Goal: Task Accomplishment & Management: Manage account settings

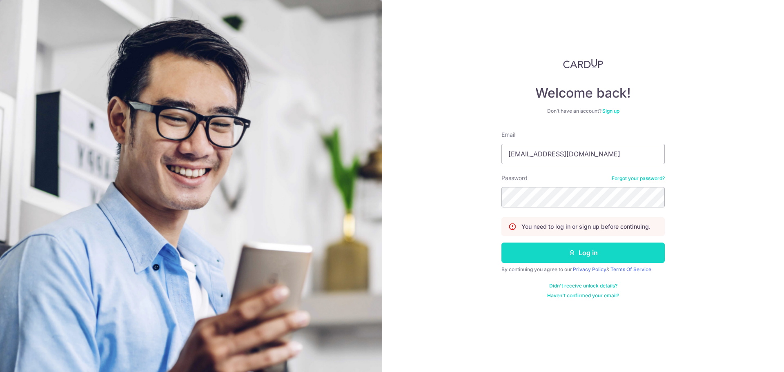
click at [526, 253] on button "Log in" at bounding box center [583, 253] width 163 height 20
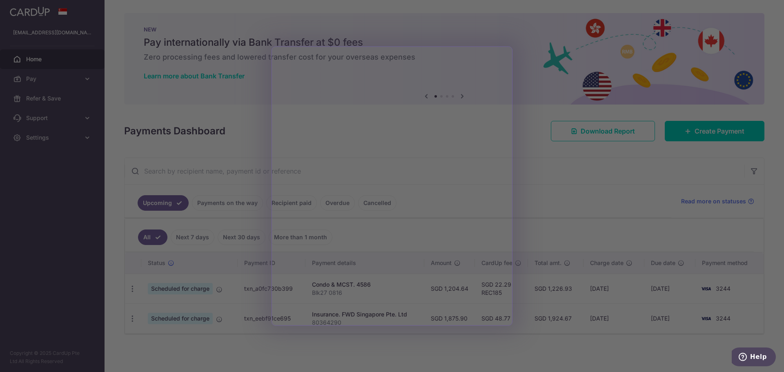
click at [549, 162] on div at bounding box center [396, 188] width 792 height 376
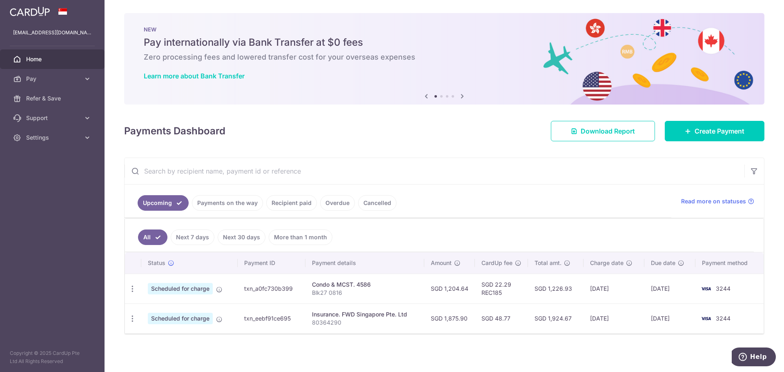
click at [244, 203] on link "Payments on the way" at bounding box center [227, 203] width 71 height 16
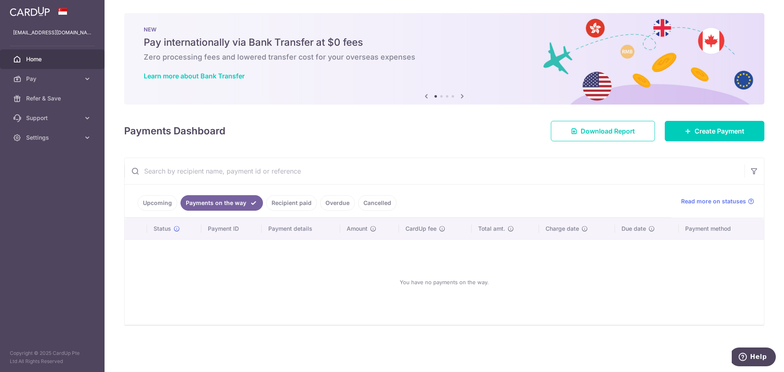
click at [289, 204] on link "Recipient paid" at bounding box center [291, 203] width 51 height 16
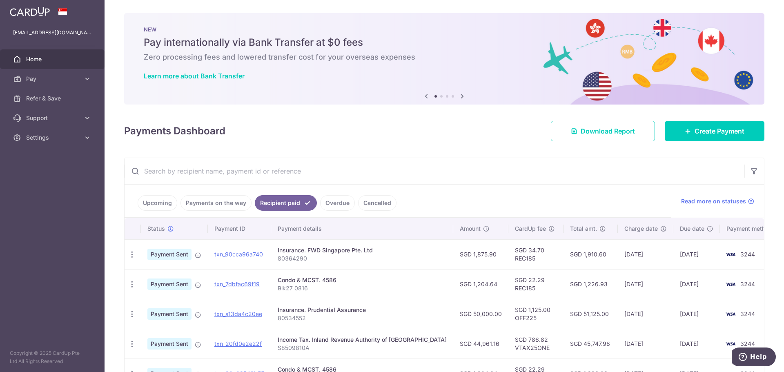
scroll to position [82, 0]
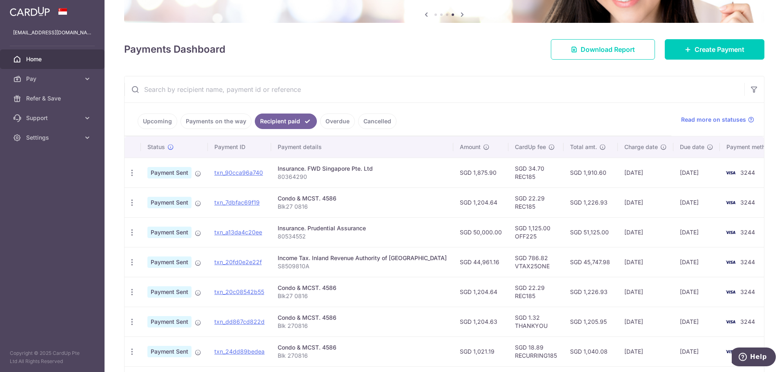
click at [160, 119] on link "Upcoming" at bounding box center [158, 122] width 40 height 16
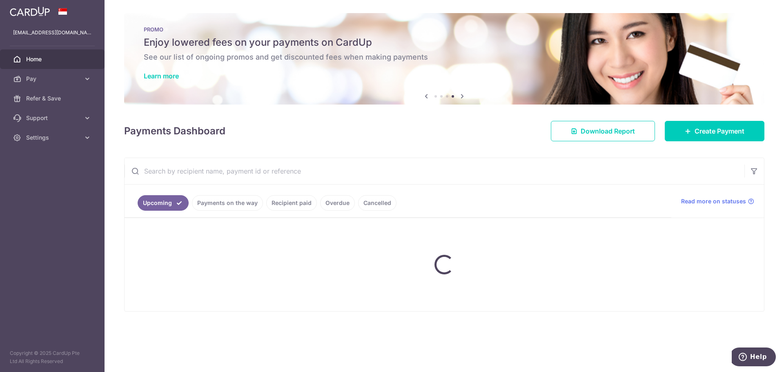
scroll to position [0, 0]
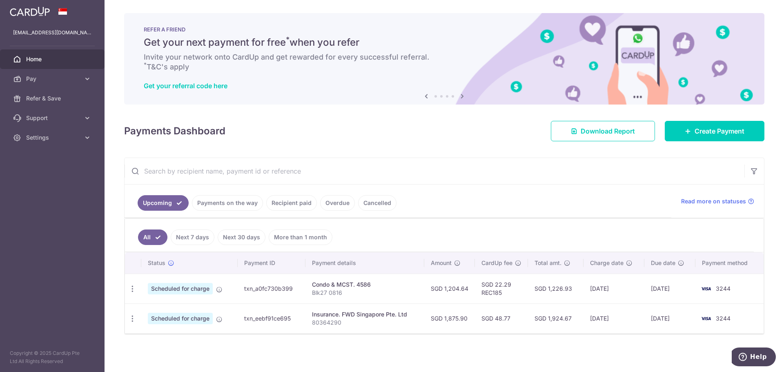
click at [293, 205] on link "Recipient paid" at bounding box center [291, 203] width 51 height 16
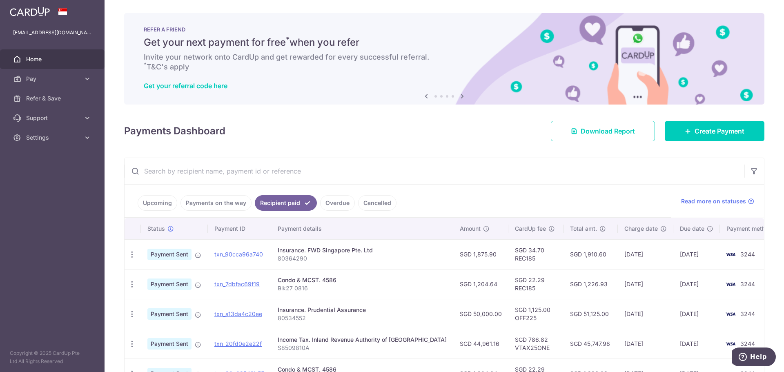
click at [160, 201] on link "Upcoming" at bounding box center [158, 203] width 40 height 16
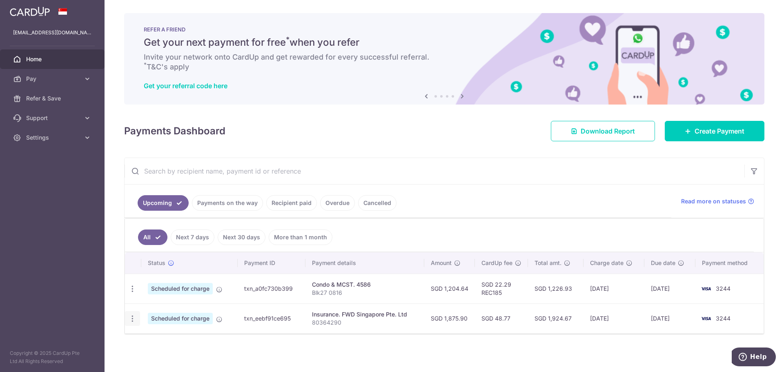
click at [130, 320] on icon "button" at bounding box center [132, 319] width 9 height 9
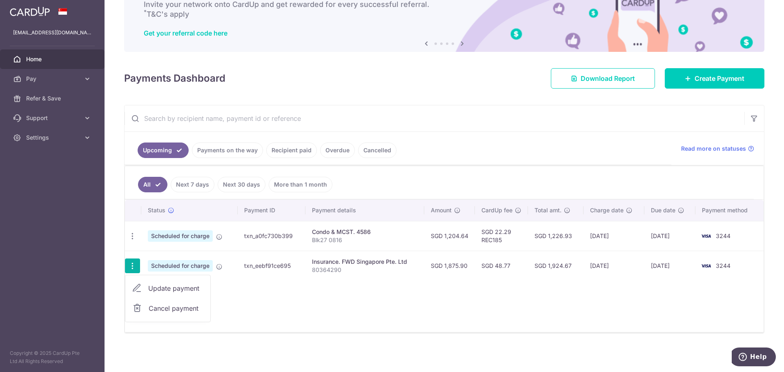
click at [191, 306] on span "Cancel payment" at bounding box center [176, 309] width 55 height 10
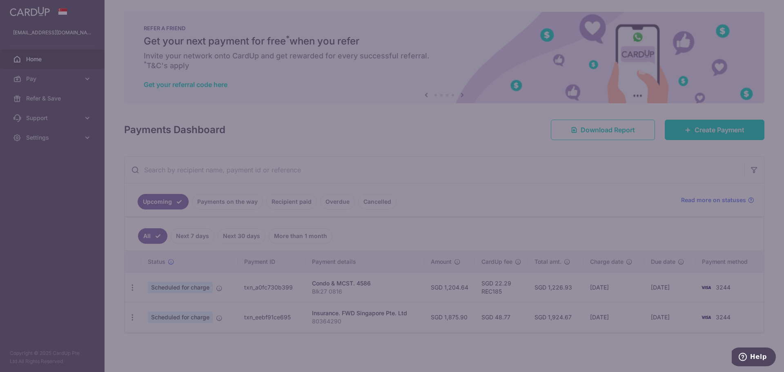
scroll to position [1, 0]
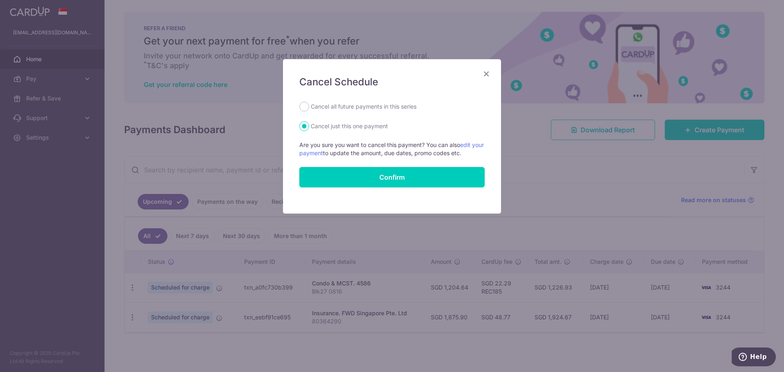
click at [374, 104] on label "Cancel all future payments in this series" at bounding box center [364, 107] width 106 height 10
click at [309, 104] on input "Cancel all future payments in this series" at bounding box center [304, 107] width 10 height 10
radio input "true"
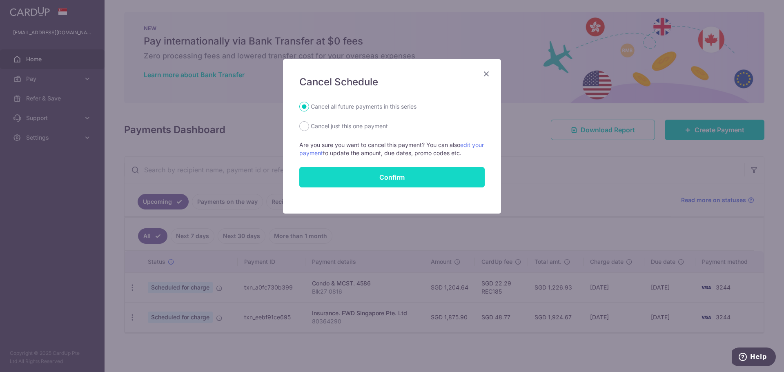
click at [397, 179] on button "Confirm" at bounding box center [391, 177] width 185 height 20
